Goal: Communication & Community: Answer question/provide support

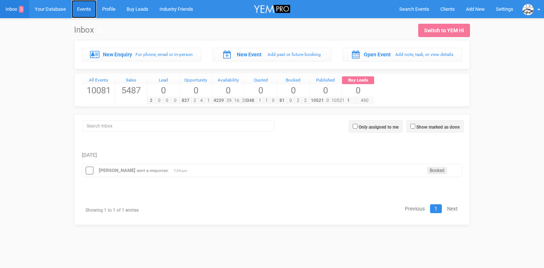
click at [86, 9] on link "Events" at bounding box center [83, 9] width 25 height 18
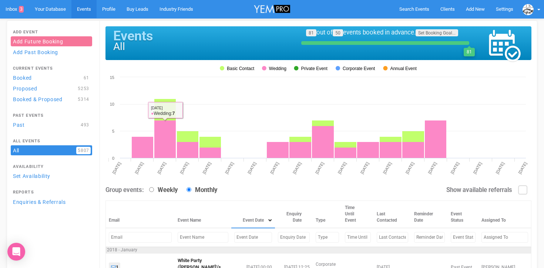
click at [234, 239] on input "text" at bounding box center [253, 237] width 38 height 11
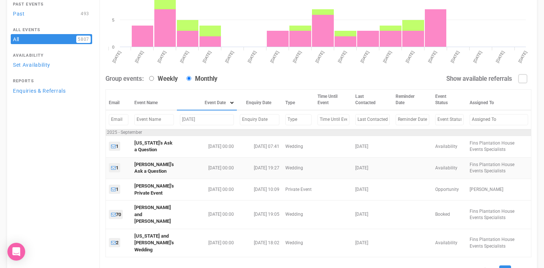
scroll to position [112, 0]
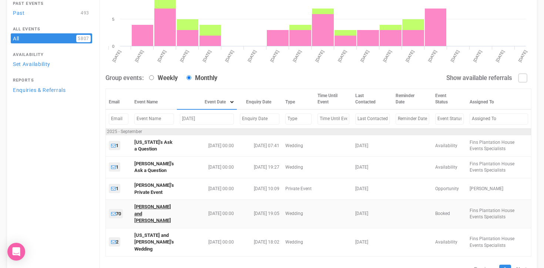
type input "sep 12, 2025"
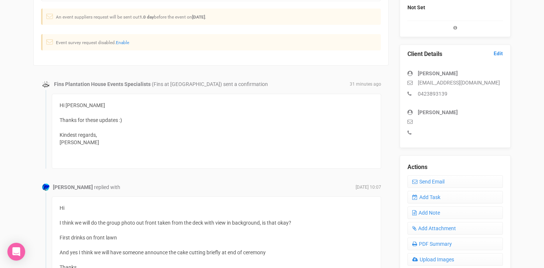
scroll to position [160, 0]
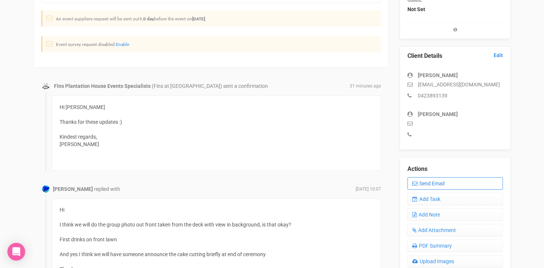
click at [439, 185] on link "Send Email" at bounding box center [454, 183] width 95 height 13
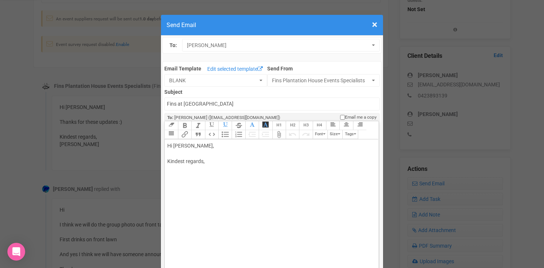
click at [185, 147] on div "Hi [PERSON_NAME], Kindest regards," at bounding box center [270, 161] width 206 height 39
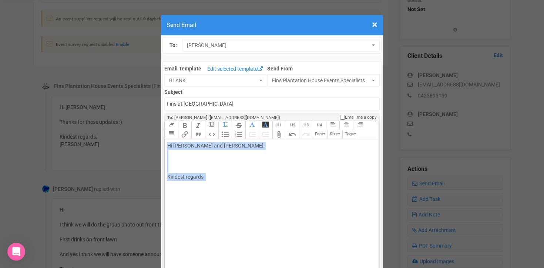
drag, startPoint x: 168, startPoint y: 146, endPoint x: 237, endPoint y: 185, distance: 80.1
click at [237, 185] on div "Hi [PERSON_NAME] and [PERSON_NAME], Kindest regards," at bounding box center [270, 169] width 206 height 54
paste trix-editor "<div>Hi [PERSON_NAME] and [PERSON_NAME],<br><br>Hope you both had a great weeke…"
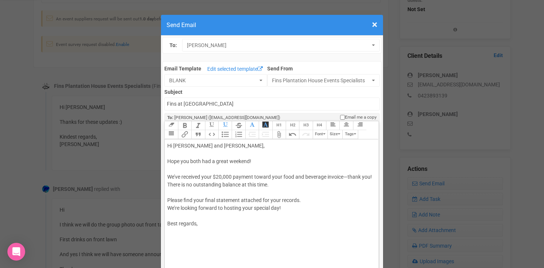
click at [172, 160] on div "Hi [PERSON_NAME] and [PERSON_NAME], Hope you both had a great weekend! We’ve re…" at bounding box center [270, 188] width 206 height 93
click at [176, 176] on div "Hi [PERSON_NAME] and [PERSON_NAME], I hope you both had a great weekend! We’ve …" at bounding box center [270, 188] width 206 height 93
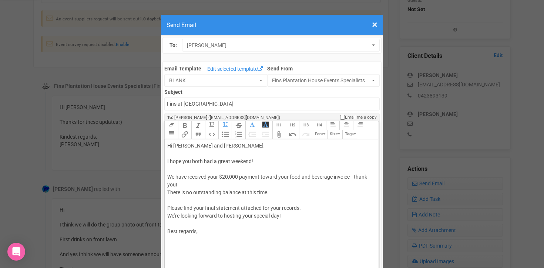
click at [209, 175] on div "Hi [PERSON_NAME] and [PERSON_NAME], I hope you both had a great weekend! We hav…" at bounding box center [270, 192] width 206 height 101
drag, startPoint x: 209, startPoint y: 177, endPoint x: 262, endPoint y: 175, distance: 52.9
click at [262, 175] on div "Hi [PERSON_NAME] and [PERSON_NAME], I hope you both had a great weekend! We hav…" at bounding box center [270, 192] width 206 height 101
drag, startPoint x: 348, startPoint y: 177, endPoint x: 352, endPoint y: 177, distance: 4.1
click at [352, 177] on div "Hi [PERSON_NAME] and [PERSON_NAME], I hope you both had a great weekend! We hav…" at bounding box center [270, 192] width 206 height 101
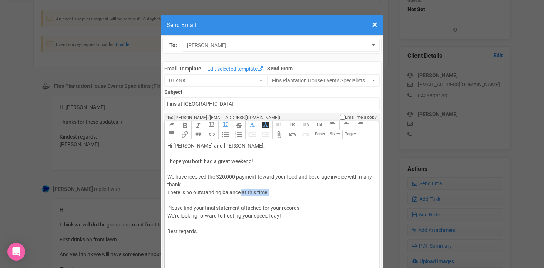
drag, startPoint x: 271, startPoint y: 193, endPoint x: 241, endPoint y: 192, distance: 29.2
click at [241, 192] on div "Hi [PERSON_NAME] and [PERSON_NAME], I hope you both had a great weekend! We hav…" at bounding box center [270, 192] width 206 height 101
drag, startPoint x: 168, startPoint y: 192, endPoint x: 277, endPoint y: 192, distance: 109.2
click at [277, 192] on div "Hi [PERSON_NAME] and [PERSON_NAME], I hope you both had a great weekend! We hav…" at bounding box center [270, 192] width 206 height 101
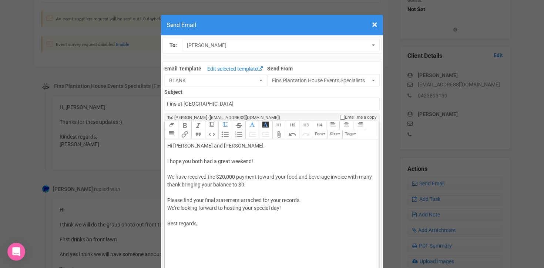
click at [305, 201] on div "Hi [PERSON_NAME] and [PERSON_NAME], I hope you both had a great weekend! We hav…" at bounding box center [270, 188] width 206 height 93
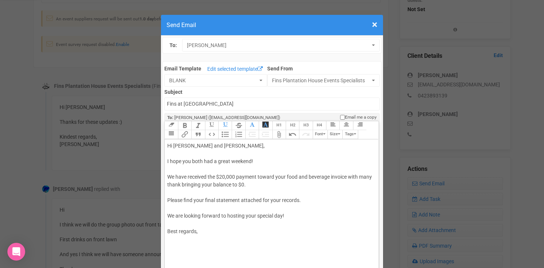
click at [207, 231] on div "Hi [PERSON_NAME] and [PERSON_NAME], I hope you both had a great weekend! We hav…" at bounding box center [270, 192] width 206 height 101
click at [167, 206] on trix-editor "Hi [PERSON_NAME] and [PERSON_NAME], I hope you both had a great weekend! We hav…" at bounding box center [272, 219] width 214 height 161
click at [215, 199] on div "Hi [PERSON_NAME] and [PERSON_NAME], I hope you both had a great weekend! We hav…" at bounding box center [270, 204] width 206 height 124
click at [212, 183] on div "Hi [PERSON_NAME] and [PERSON_NAME], I hope you both had a great weekend! We hav…" at bounding box center [270, 204] width 206 height 124
drag, startPoint x: 209, startPoint y: 176, endPoint x: 215, endPoint y: 176, distance: 6.3
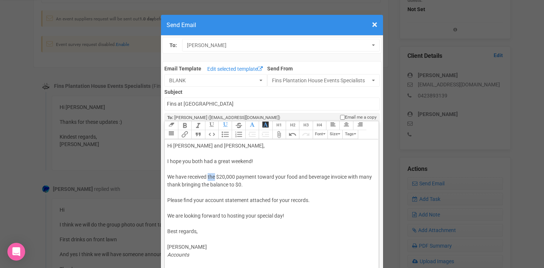
click at [215, 176] on div "Hi [PERSON_NAME] and [PERSON_NAME], I hope you both had a great weekend! We hav…" at bounding box center [270, 204] width 206 height 124
drag, startPoint x: 168, startPoint y: 176, endPoint x: 208, endPoint y: 177, distance: 39.2
click at [208, 177] on div "Hi [PERSON_NAME] and [PERSON_NAME], I hope you both had a great weekend! We hav…" at bounding box center [270, 204] width 206 height 124
drag, startPoint x: 343, startPoint y: 176, endPoint x: 250, endPoint y: 185, distance: 93.7
click at [250, 185] on div "Hi [PERSON_NAME] and [PERSON_NAME], I hope you both had a great weekend! Thank …" at bounding box center [270, 204] width 206 height 124
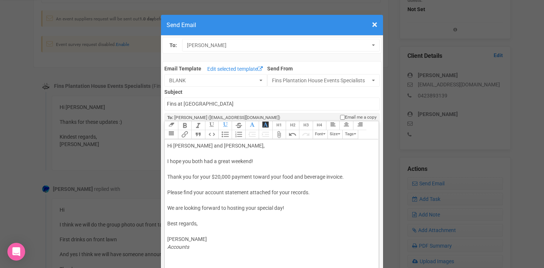
type trix-editor "<div>Hi [PERSON_NAME] and [PERSON_NAME],<br><br>I hope you both had a great wee…"
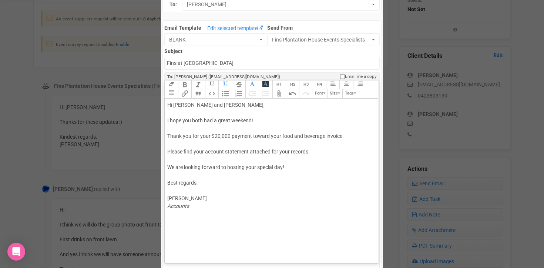
scroll to position [44, 0]
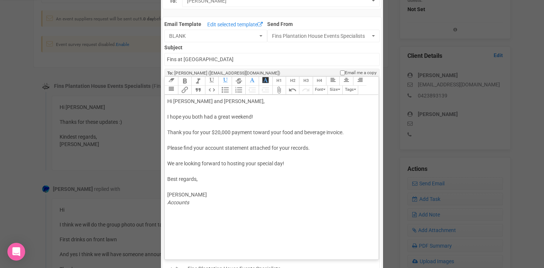
click at [181, 158] on div "Hi [PERSON_NAME] and [PERSON_NAME], I hope you both had a great weekend! Thank …" at bounding box center [270, 155] width 206 height 117
click at [168, 58] on input "Fins at [GEOGRAPHIC_DATA]" at bounding box center [271, 59] width 215 height 13
click at [251, 60] on input "Accounts - Fins at [GEOGRAPHIC_DATA]" at bounding box center [271, 59] width 215 height 13
type input "Accounts - Fins at [GEOGRAPHIC_DATA] - Thank you for your payment"
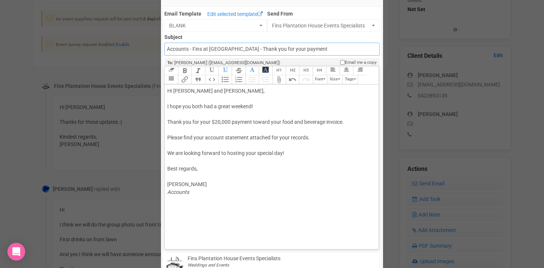
scroll to position [0, 0]
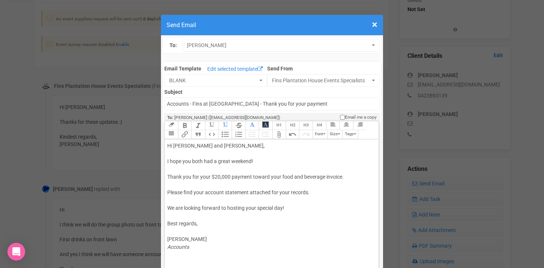
click at [277, 135] on button "Attach Files" at bounding box center [278, 134] width 13 height 9
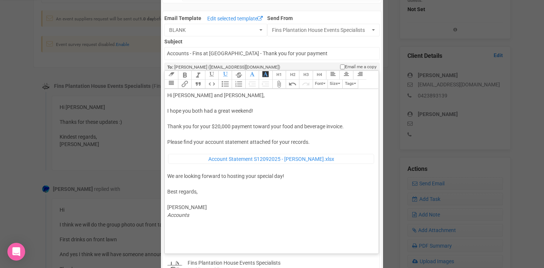
scroll to position [57, 0]
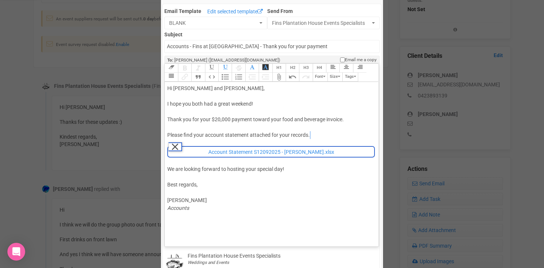
click at [178, 151] on figure "Account Statement S12092025 - [PERSON_NAME].xlsx Remove" at bounding box center [271, 152] width 206 height 10
click at [175, 146] on button "Remove" at bounding box center [174, 146] width 13 height 9
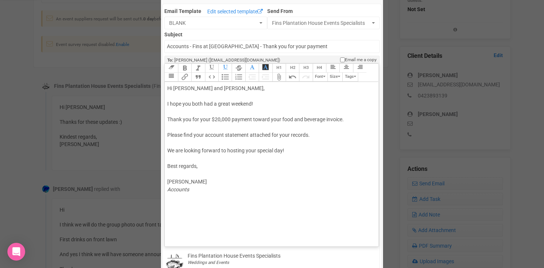
click at [279, 77] on button "Attach Files" at bounding box center [278, 77] width 13 height 9
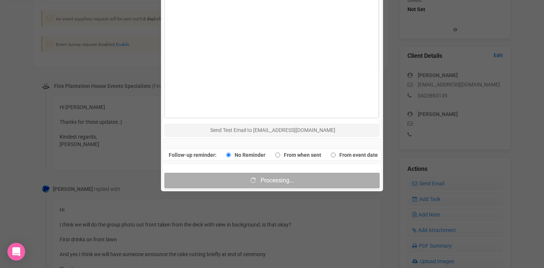
scroll to position [410, 0]
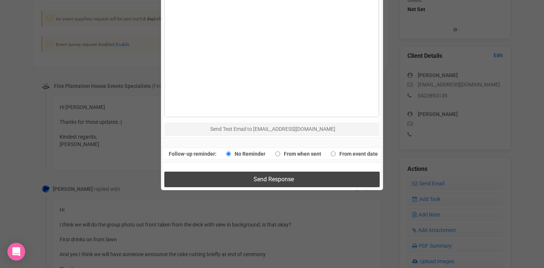
click at [264, 181] on span "Send Response" at bounding box center [274, 178] width 40 height 7
